Goal: Transaction & Acquisition: Register for event/course

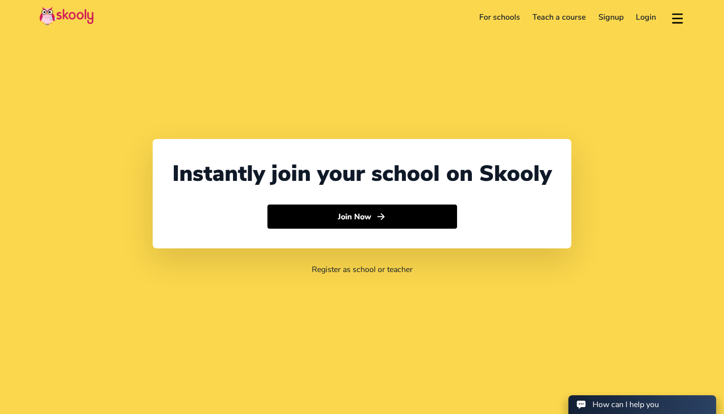
select select "971"
select select "[GEOGRAPHIC_DATA]"
select select "[GEOGRAPHIC_DATA]/[GEOGRAPHIC_DATA]"
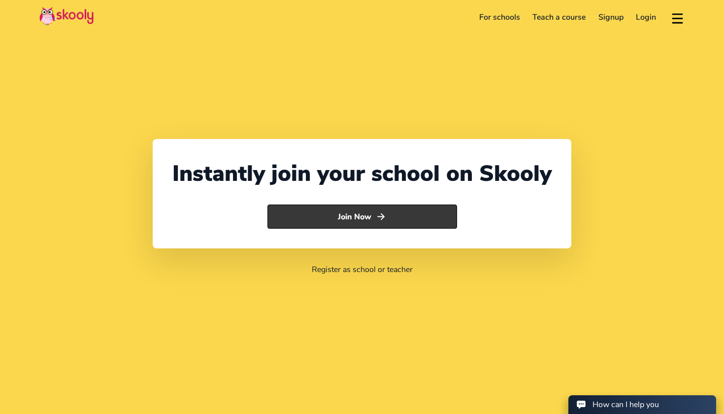
click at [428, 211] on button "Join Now" at bounding box center [363, 216] width 190 height 25
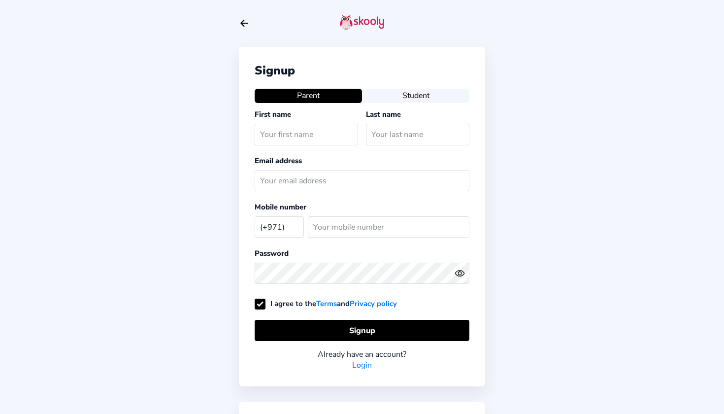
select select "AE"
click at [410, 102] on button "Student" at bounding box center [415, 96] width 107 height 14
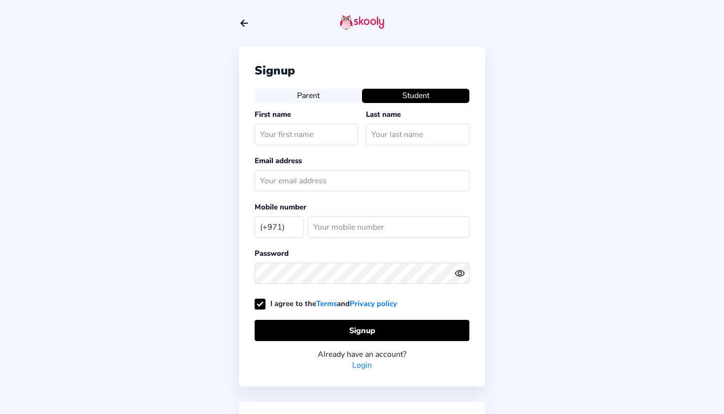
click at [323, 95] on button "Parent" at bounding box center [308, 96] width 107 height 14
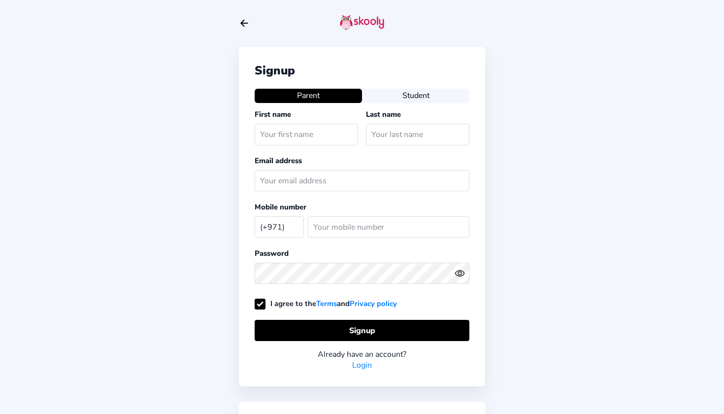
click at [397, 95] on button "Student" at bounding box center [415, 96] width 107 height 14
